Goal: Task Accomplishment & Management: Use online tool/utility

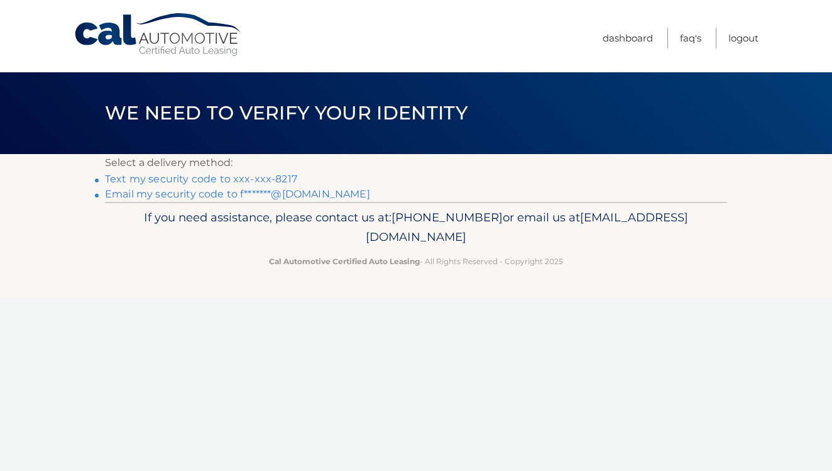
click at [274, 177] on link "Text my security code to xxx-xxx-8217" at bounding box center [201, 179] width 192 height 12
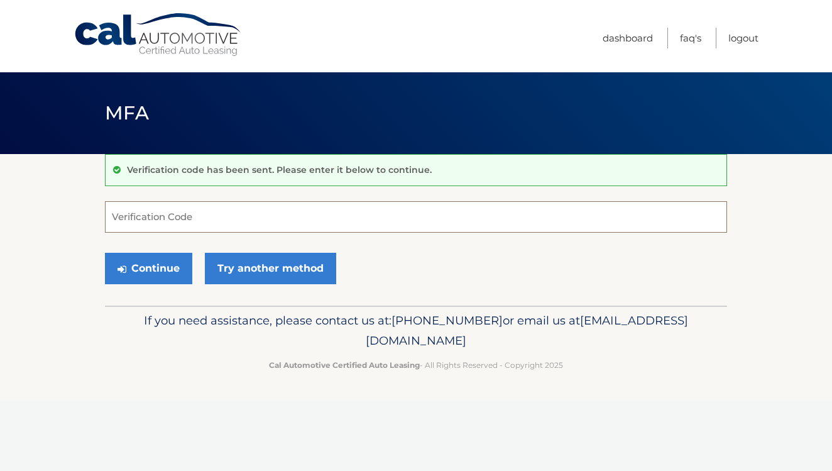
click at [285, 219] on input "Verification Code" at bounding box center [416, 216] width 622 height 31
type input "488229"
click at [166, 272] on button "Continue" at bounding box center [148, 268] width 87 height 31
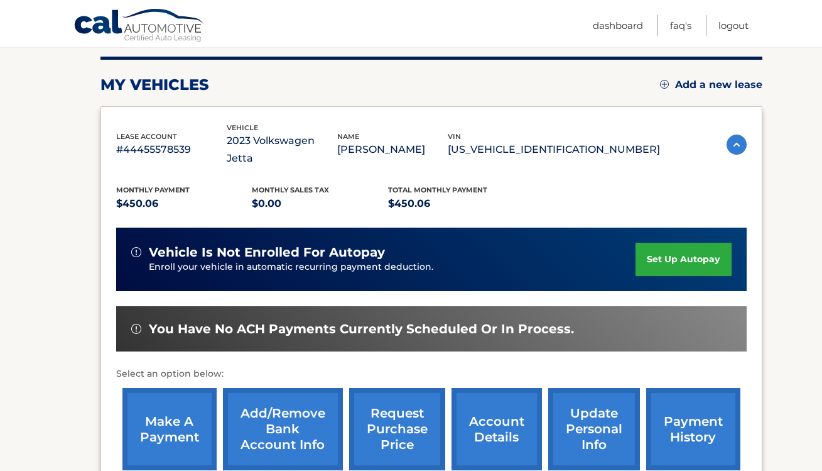
scroll to position [156, 0]
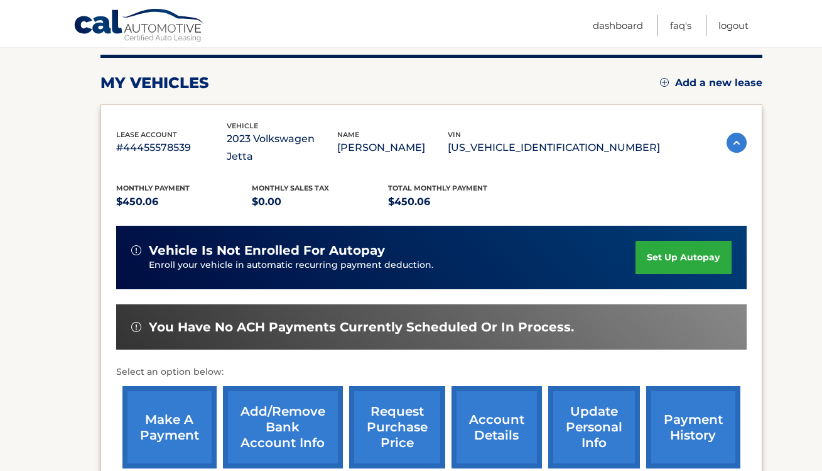
click at [178, 389] on link "make a payment" at bounding box center [169, 427] width 94 height 82
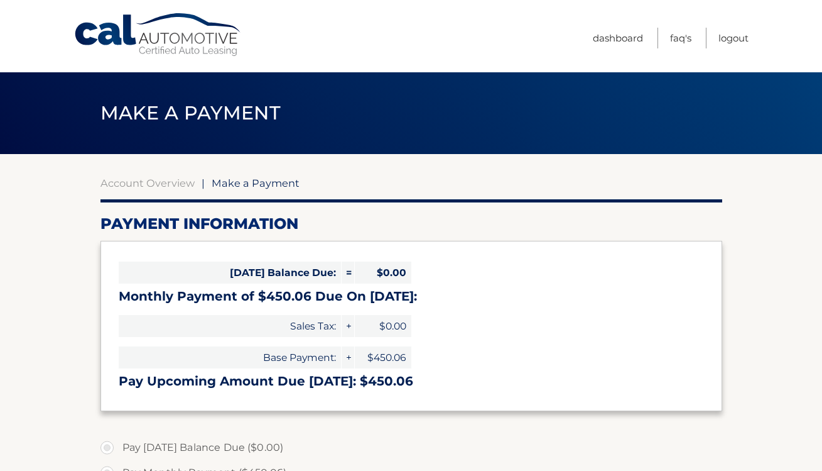
select select "MWQ2MzNlZDItMWYzMC00ODFmLWE2NTUtZGMwNDE5MWI3ZDM3"
click at [178, 402] on div "[DATE] Balance Due: = $0.00 Monthly Payment of $450.06 Due On [DATE]: Sales Tax…" at bounding box center [412, 326] width 622 height 170
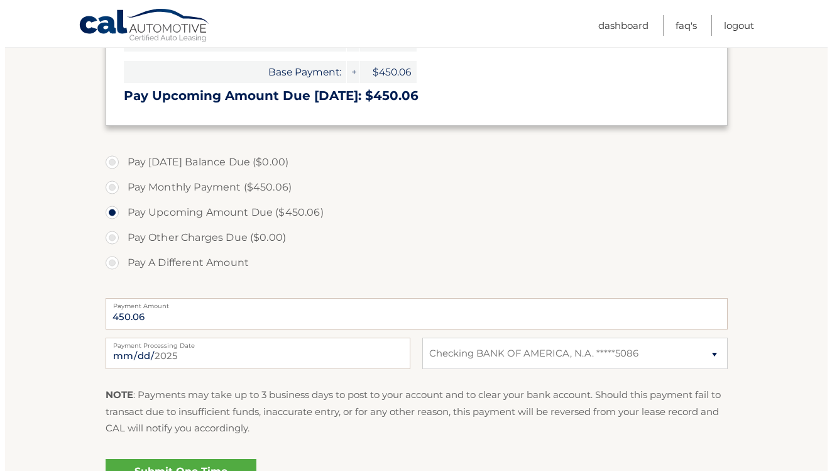
scroll to position [286, 0]
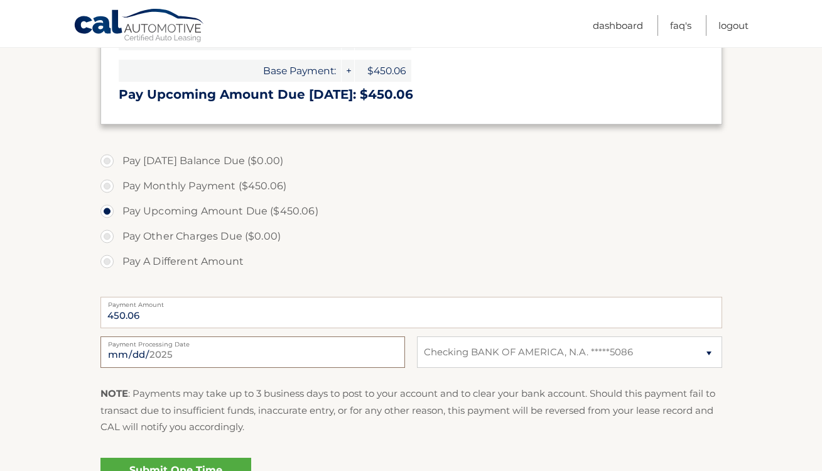
click at [223, 354] on input "2025-09-26" at bounding box center [253, 351] width 305 height 31
type input "2025-09-29"
click at [376, 366] on div "2025-09-29 Payment Processing Date This payment is scheduled after your grace p…" at bounding box center [412, 358] width 622 height 45
click at [207, 466] on link "Submit One Time Payment" at bounding box center [176, 477] width 151 height 40
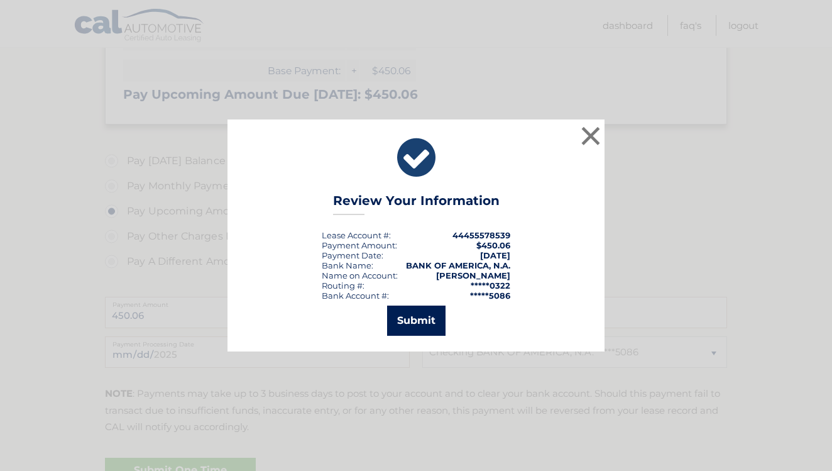
click at [418, 322] on button "Submit" at bounding box center [416, 320] width 58 height 30
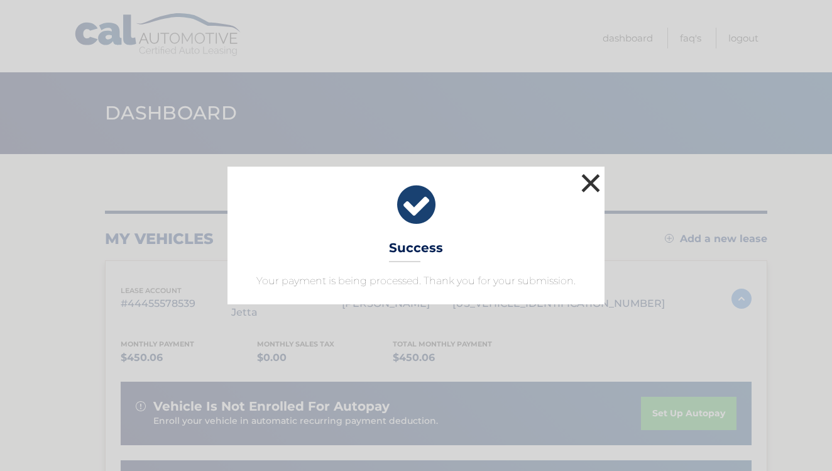
click at [589, 180] on button "×" at bounding box center [590, 182] width 25 height 25
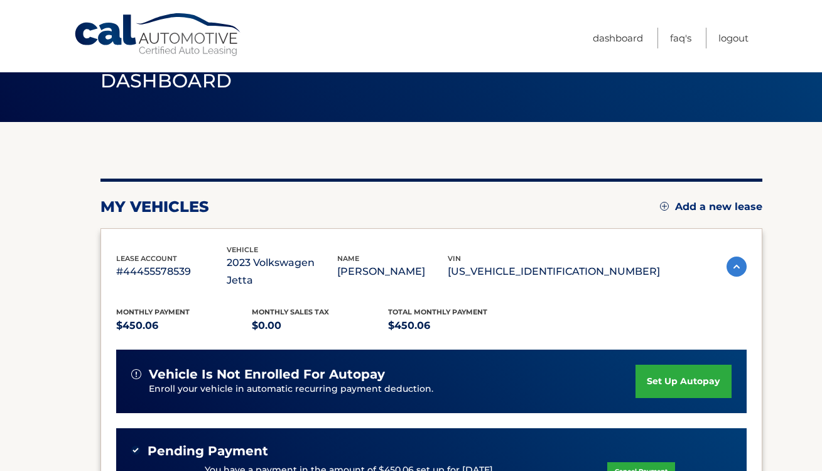
scroll to position [30, 0]
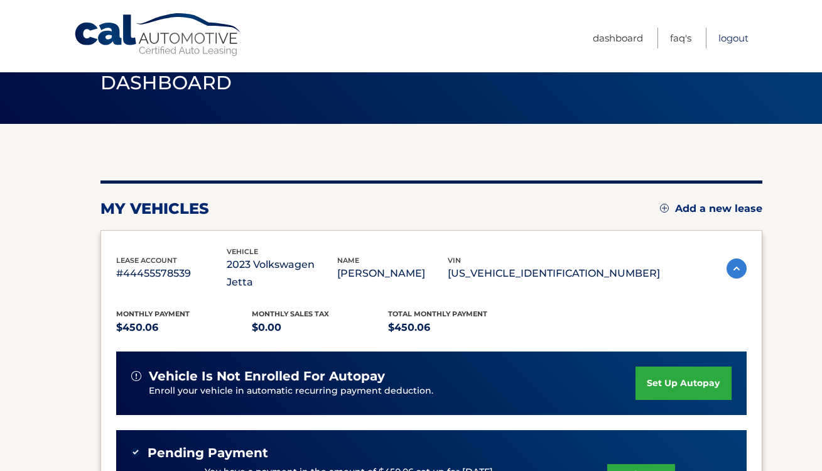
click at [728, 36] on link "Logout" at bounding box center [734, 38] width 30 height 21
